Goal: Contribute content

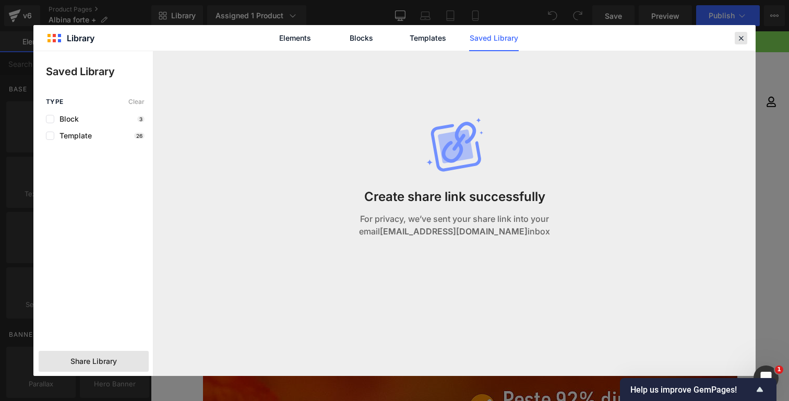
click at [743, 37] on icon at bounding box center [740, 37] width 9 height 9
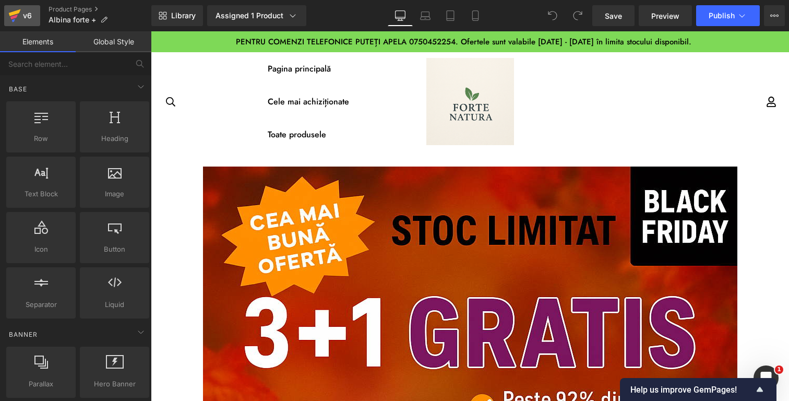
click at [26, 19] on div "v6" at bounding box center [27, 16] width 13 height 14
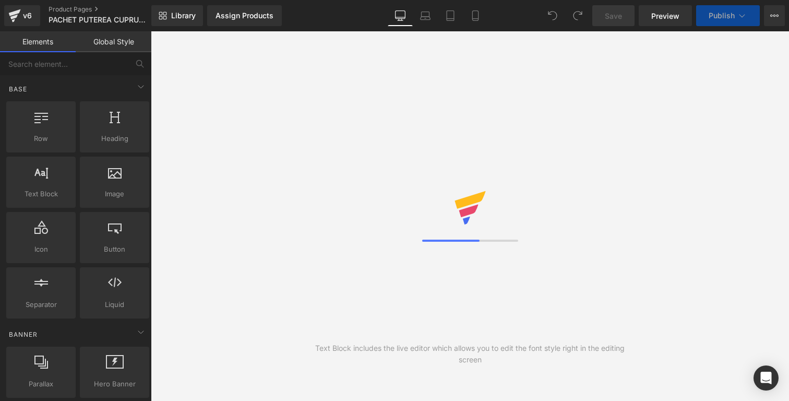
click at [415, 15] on link "Laptop" at bounding box center [425, 15] width 25 height 21
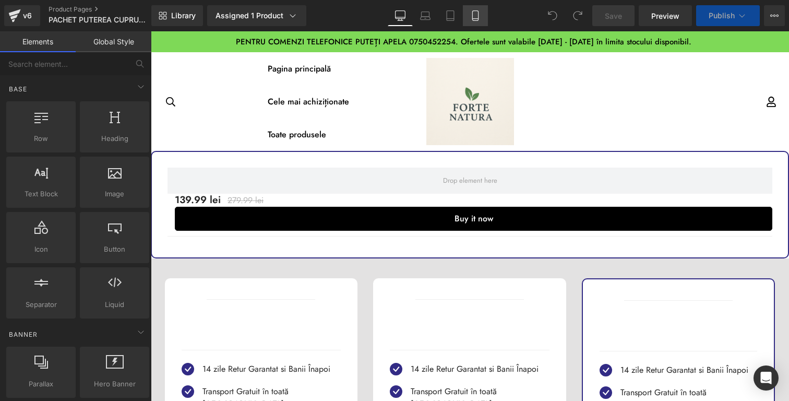
click at [473, 17] on icon at bounding box center [475, 16] width 6 height 10
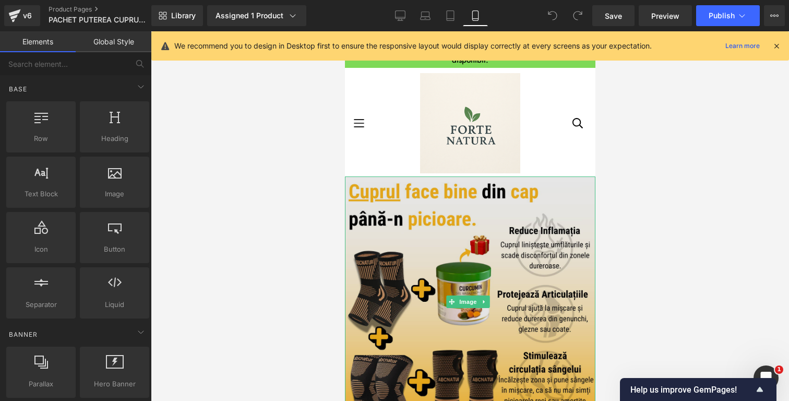
click at [423, 272] on img at bounding box center [469, 301] width 251 height 251
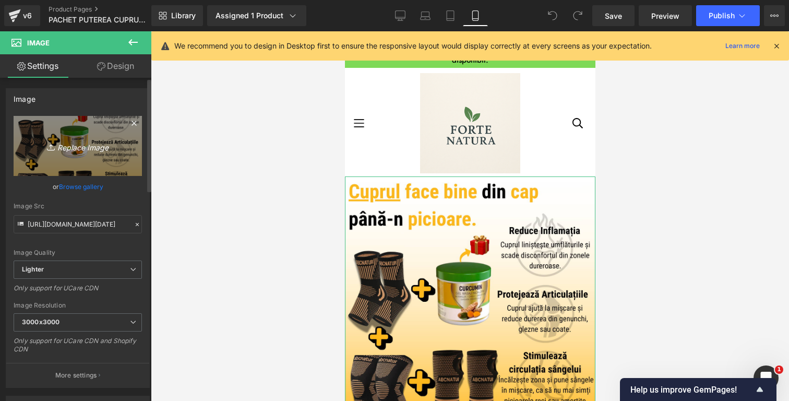
click at [79, 147] on icon "Replace Image" at bounding box center [78, 145] width 84 height 13
click at [82, 149] on icon "Replace Image" at bounding box center [78, 145] width 84 height 13
type input "C:\fakepath\puterea cuprului.png"
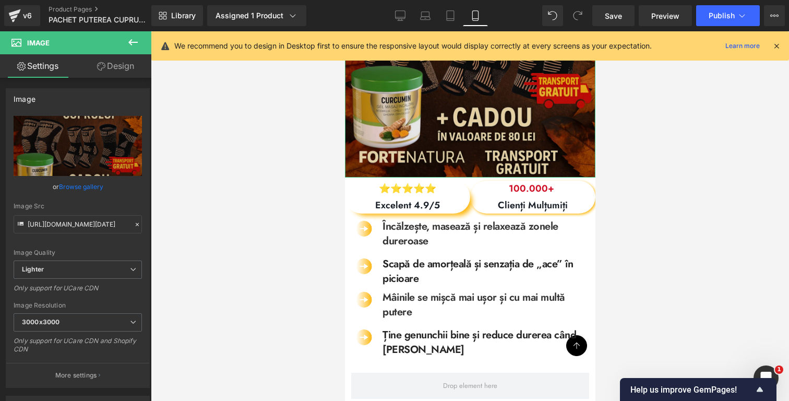
scroll to position [253, 0]
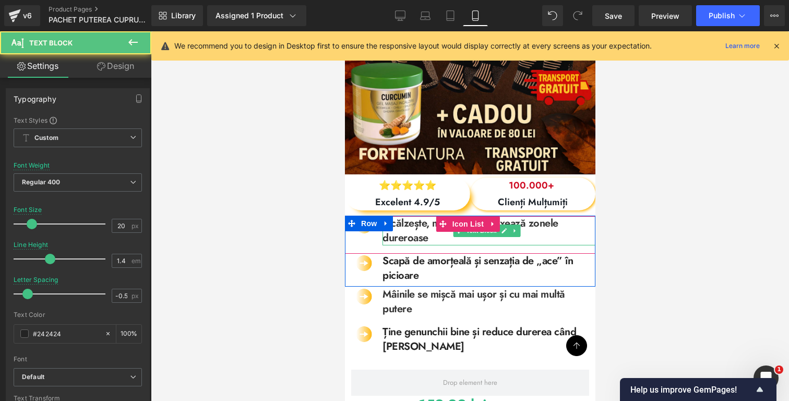
click at [427, 230] on span "Încălzește, masează și relaxează zonele dureroase" at bounding box center [470, 231] width 176 height 30
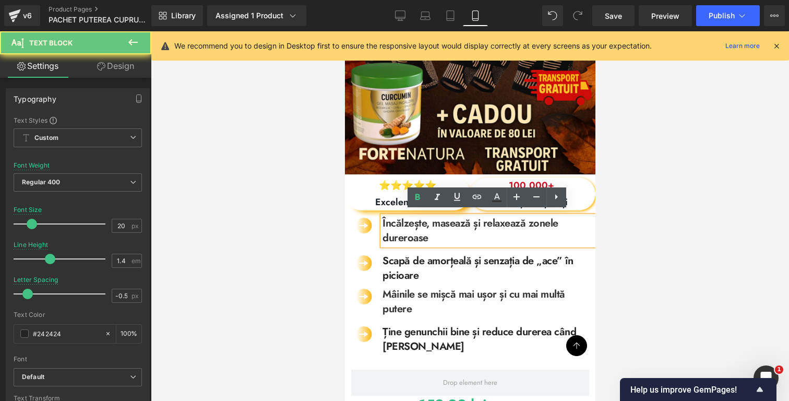
click at [427, 230] on span "Încălzește, masează și relaxează zonele dureroase" at bounding box center [470, 231] width 176 height 30
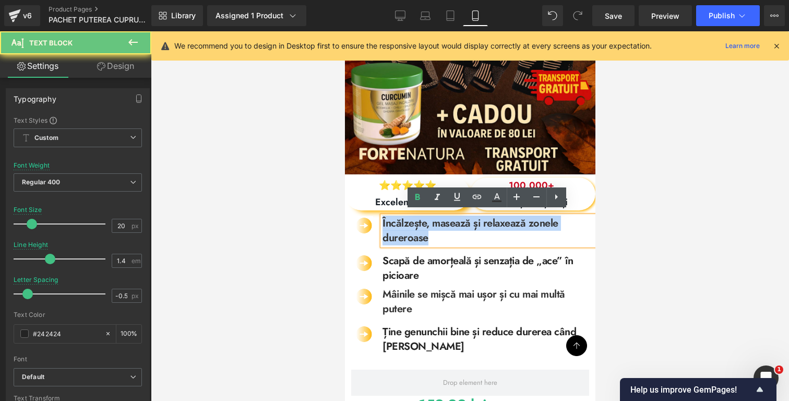
click at [427, 230] on span "Încălzește, masează și relaxează zonele dureroase" at bounding box center [470, 231] width 176 height 30
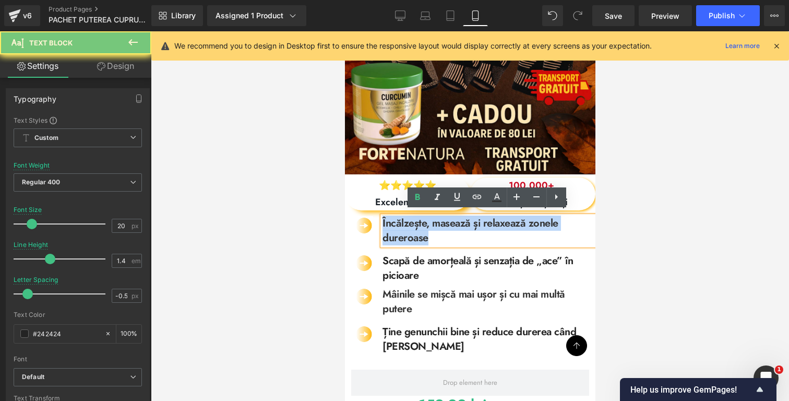
click at [427, 230] on span "Încălzește, masează și relaxează zonele dureroase" at bounding box center [470, 231] width 176 height 30
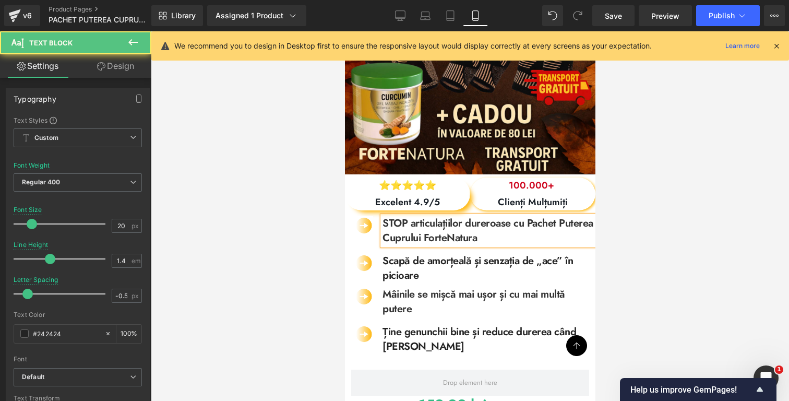
click at [430, 228] on span "STOP articulațiilor dureroase cu Pachet Puterea Cuprului ForteNatura" at bounding box center [487, 231] width 211 height 30
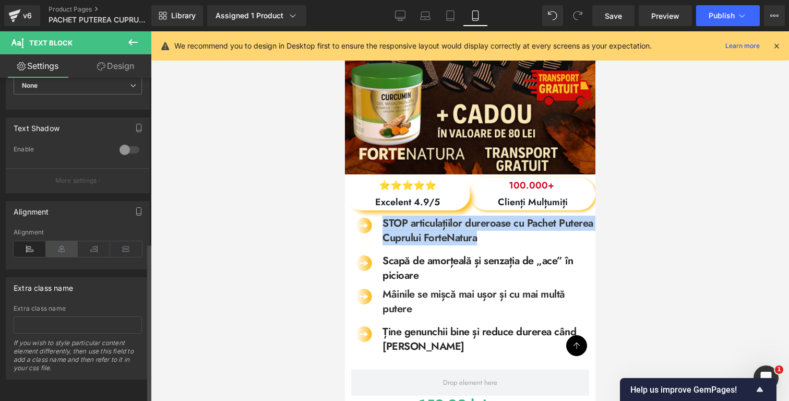
scroll to position [336, 0]
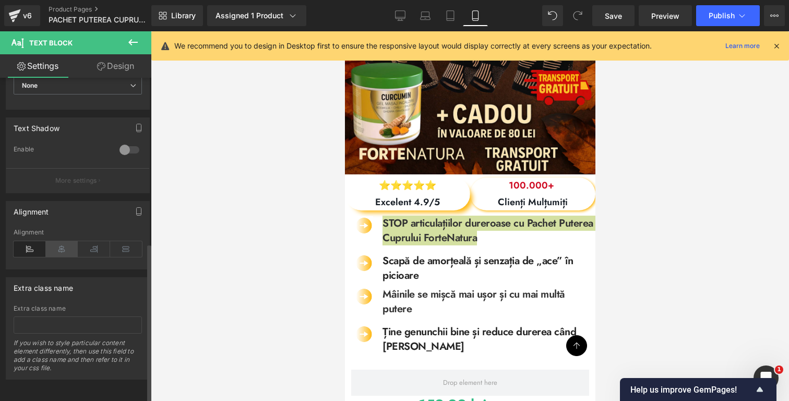
click at [52, 241] on icon at bounding box center [62, 249] width 32 height 16
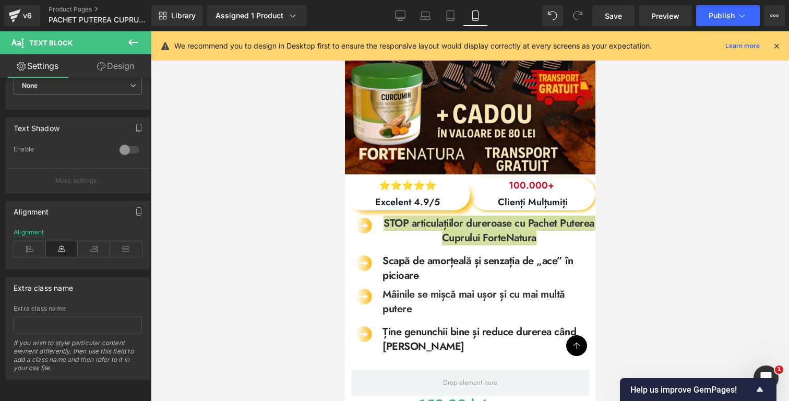
click at [646, 207] on div at bounding box center [470, 216] width 638 height 370
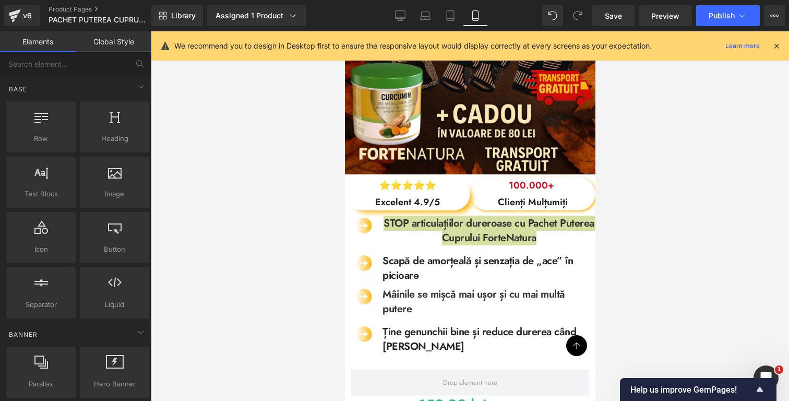
click at [621, 196] on div at bounding box center [470, 216] width 638 height 370
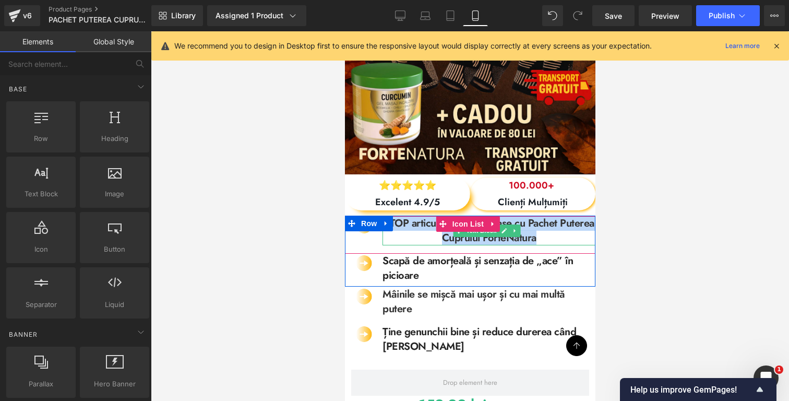
click at [568, 228] on p "STOP articulațiilor dureroase cu Pachet Puterea Cuprului ForteNatura" at bounding box center [488, 230] width 213 height 29
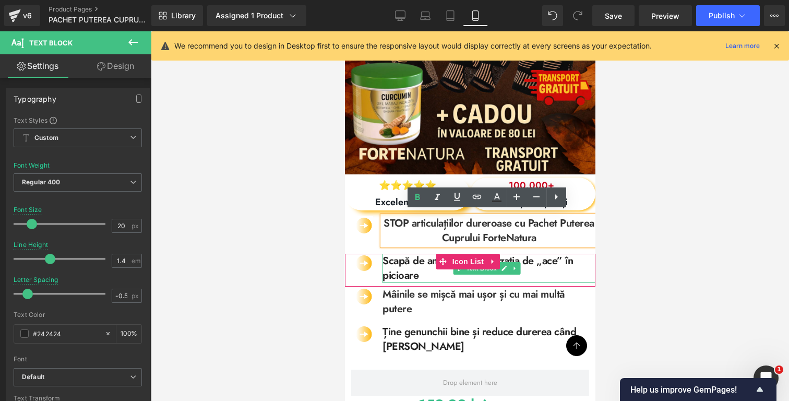
click at [434, 265] on p "Scapă de amorțeală și senzația de „ace” în picioare" at bounding box center [488, 268] width 213 height 29
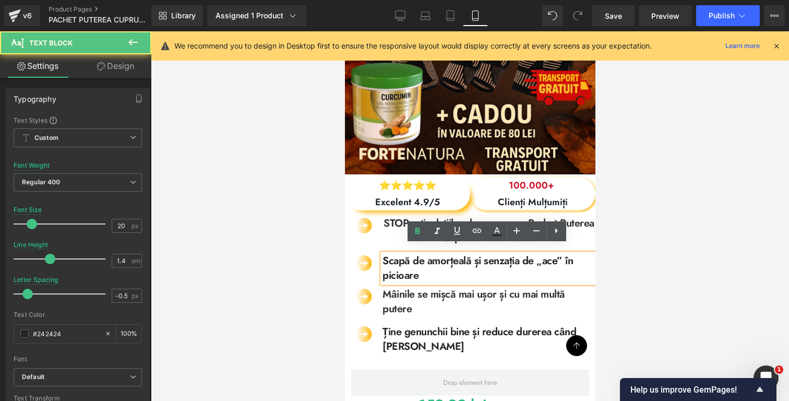
click at [434, 265] on p "Scapă de amorțeală și senzația de „ace” în picioare" at bounding box center [488, 268] width 213 height 29
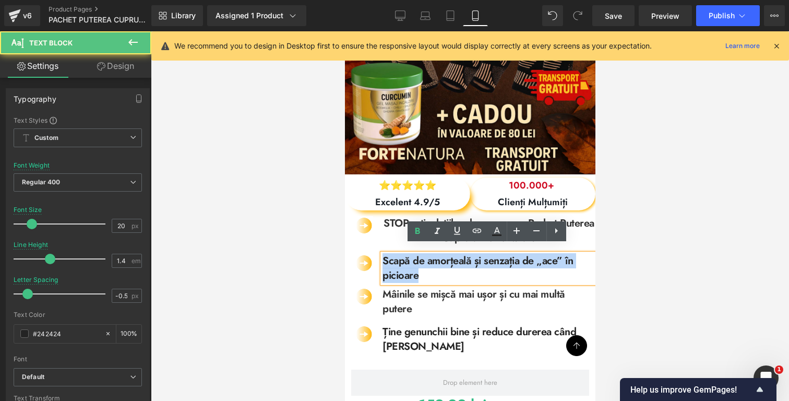
click at [434, 265] on p "Scapă de amorțeală și senzația de „ace” în picioare" at bounding box center [488, 268] width 213 height 29
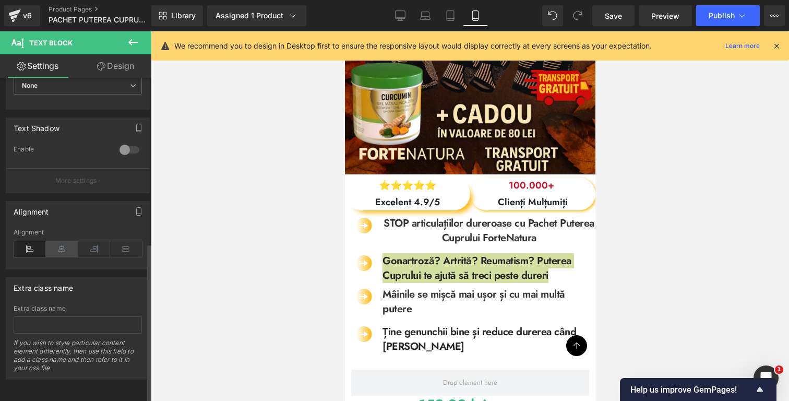
click at [57, 241] on icon at bounding box center [62, 249] width 32 height 16
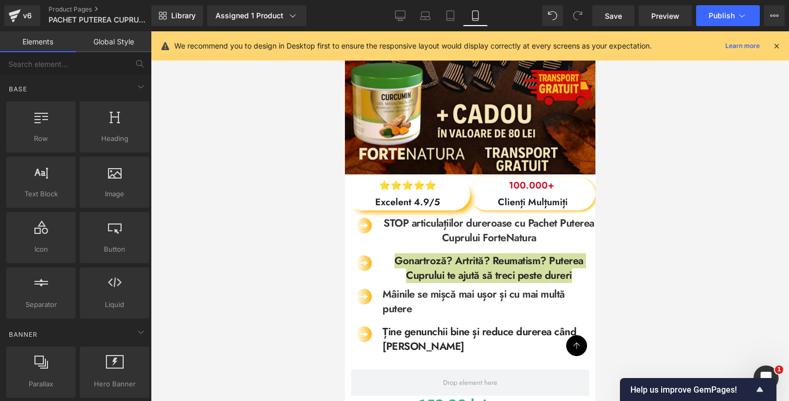
click at [671, 242] on div at bounding box center [470, 216] width 638 height 370
click at [629, 231] on div at bounding box center [470, 216] width 638 height 370
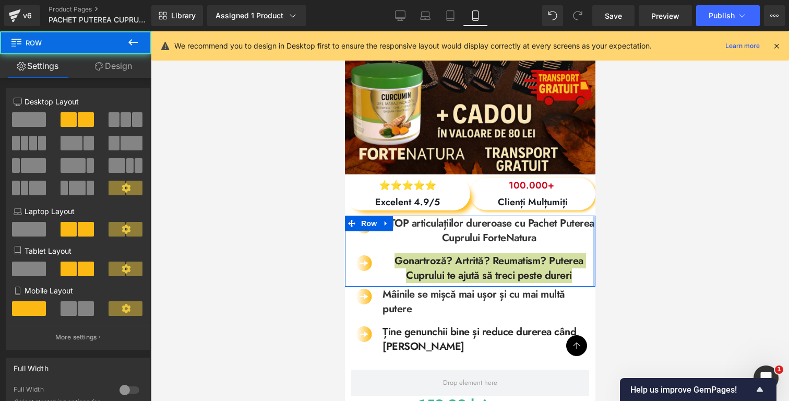
click at [592, 216] on div at bounding box center [593, 251] width 3 height 71
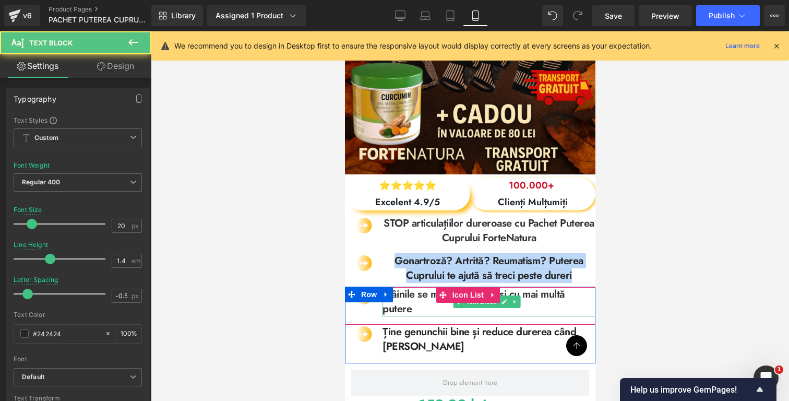
click at [420, 293] on p "Mâinile se mișcă mai ușor și cu mai multă putere" at bounding box center [488, 301] width 213 height 29
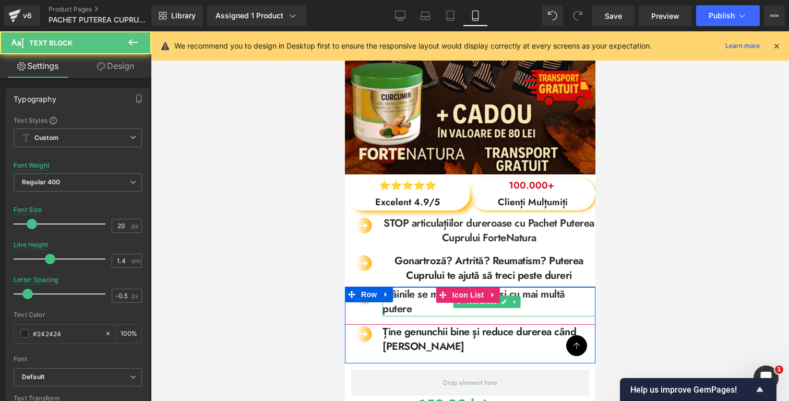
click at [420, 293] on p "Mâinile se mișcă mai ușor și cu mai multă putere" at bounding box center [488, 301] width 213 height 29
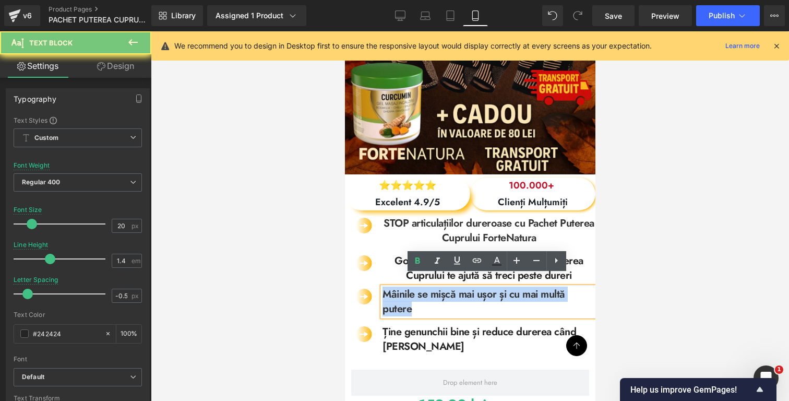
click at [420, 293] on p "Mâinile se mișcă mai ușor și cu mai multă putere" at bounding box center [488, 301] width 213 height 29
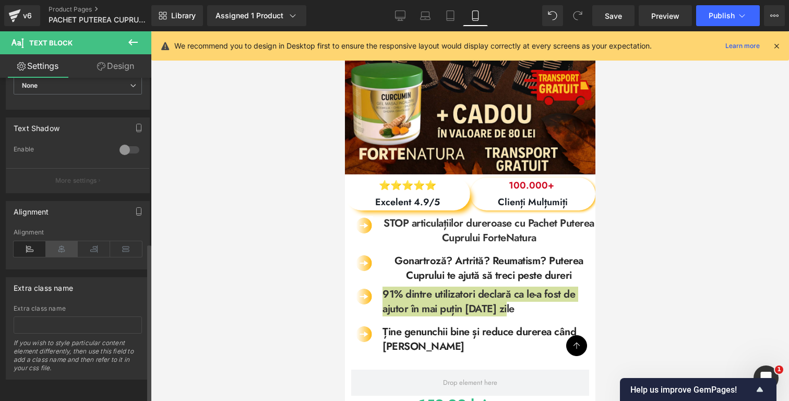
click at [57, 241] on icon at bounding box center [62, 249] width 32 height 16
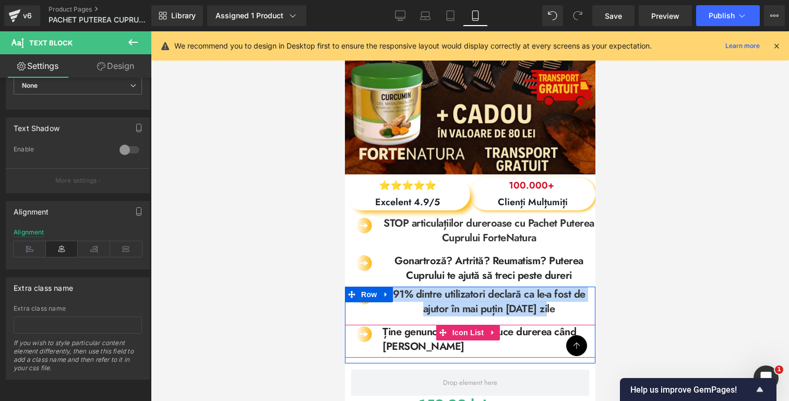
click at [406, 324] on span "Ține genunchii bine și reduce durerea când mergi" at bounding box center [479, 339] width 194 height 30
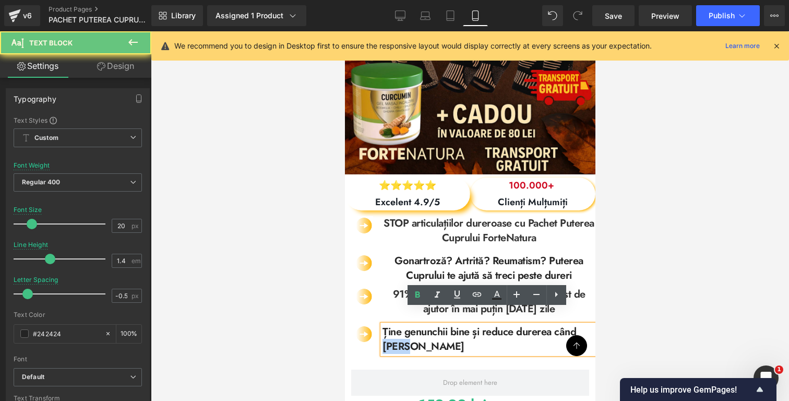
click at [406, 324] on span "Ține genunchii bine și reduce durerea când mergi" at bounding box center [479, 339] width 194 height 30
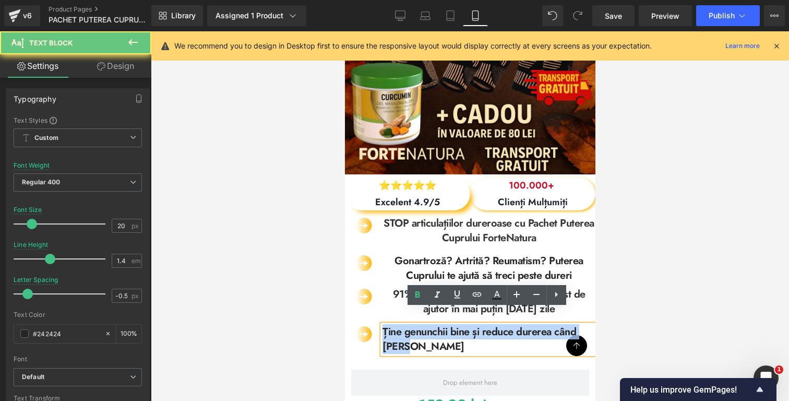
click at [406, 324] on span "Ține genunchii bine și reduce durerea când mergi" at bounding box center [479, 339] width 194 height 30
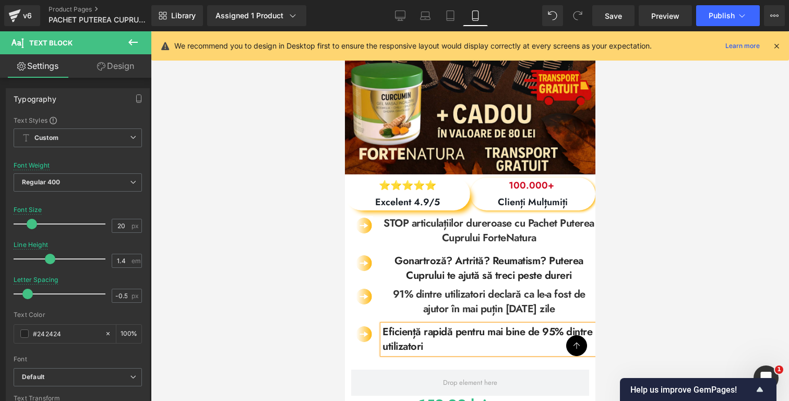
click at [442, 324] on b "Eficiență rapidă pentru mai bine de 95% dintre utilizatori" at bounding box center [487, 339] width 210 height 30
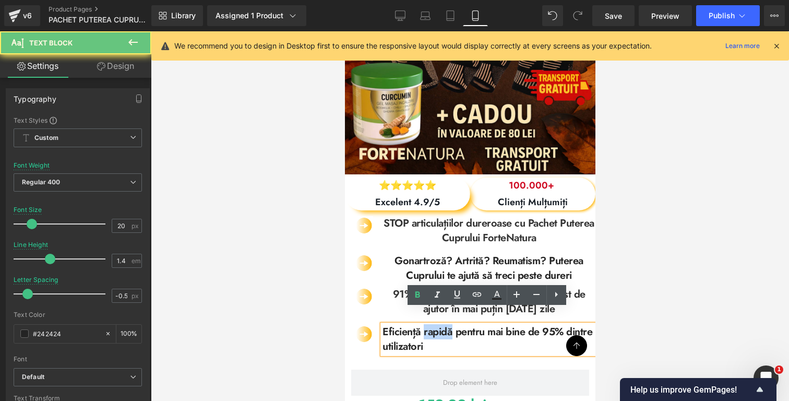
click at [442, 324] on b "Eficiență rapidă pentru mai bine de 95% dintre utilizatori" at bounding box center [487, 339] width 210 height 30
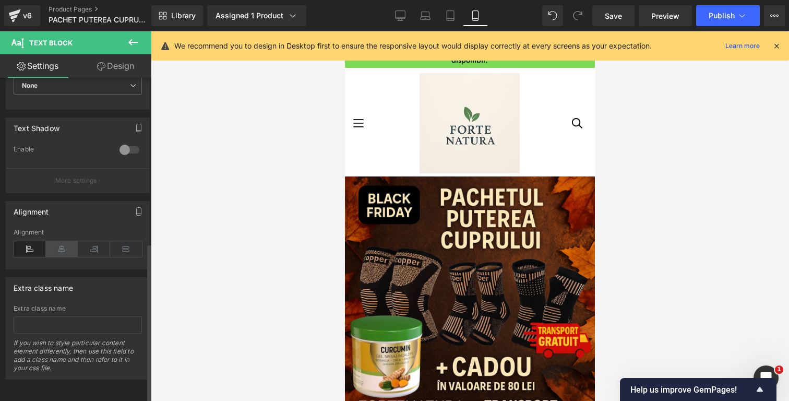
click at [58, 241] on icon at bounding box center [62, 249] width 32 height 16
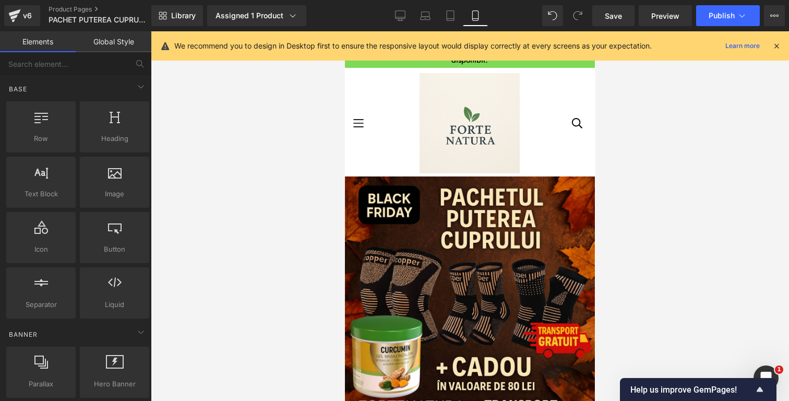
click at [701, 289] on div at bounding box center [470, 216] width 638 height 370
click at [619, 284] on div at bounding box center [470, 216] width 638 height 370
click at [717, 19] on span "Publish" at bounding box center [722, 15] width 26 height 8
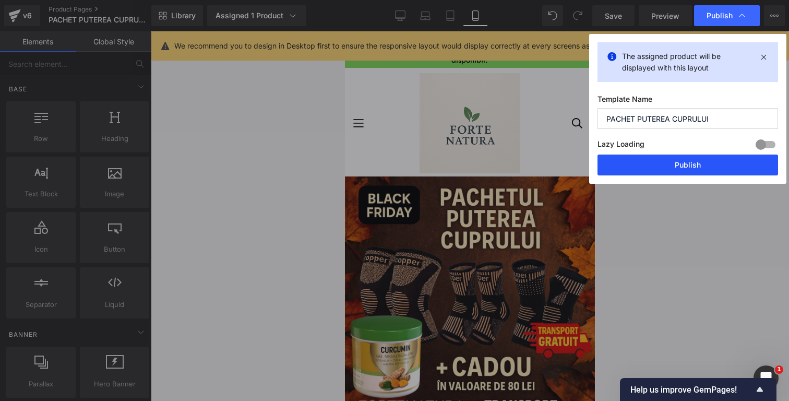
click at [646, 166] on button "Publish" at bounding box center [688, 164] width 181 height 21
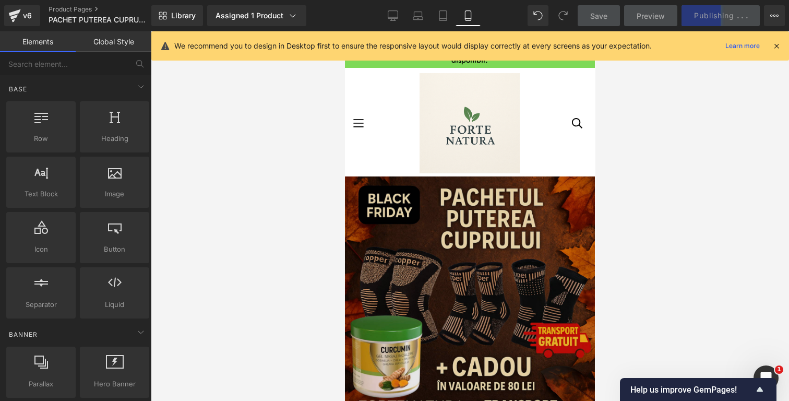
scroll to position [47, 0]
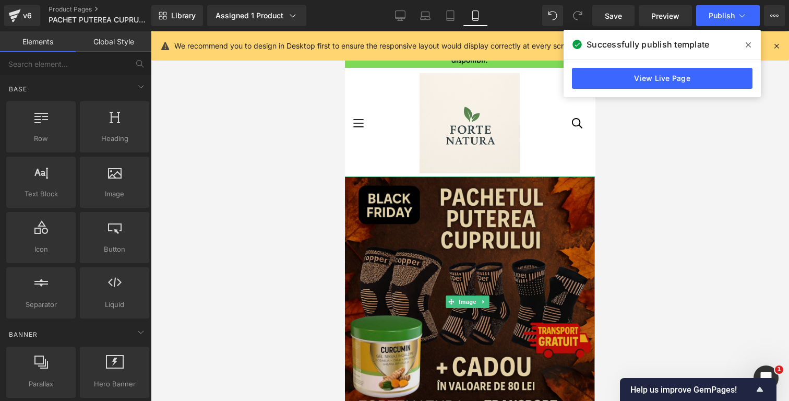
click at [413, 204] on img at bounding box center [469, 301] width 251 height 251
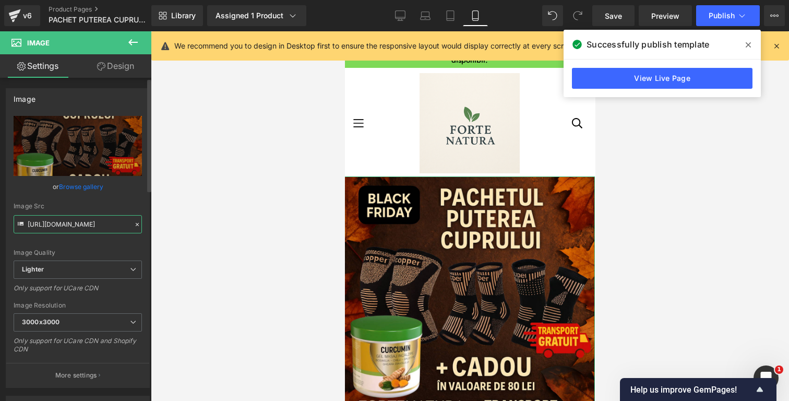
click at [94, 221] on input "https://ucarecdn.com/06e8486d-754b-4b8e-9143-133d6e84d7a5/-/format/auto/-/previ…" at bounding box center [78, 224] width 128 height 18
